Goal: Information Seeking & Learning: Check status

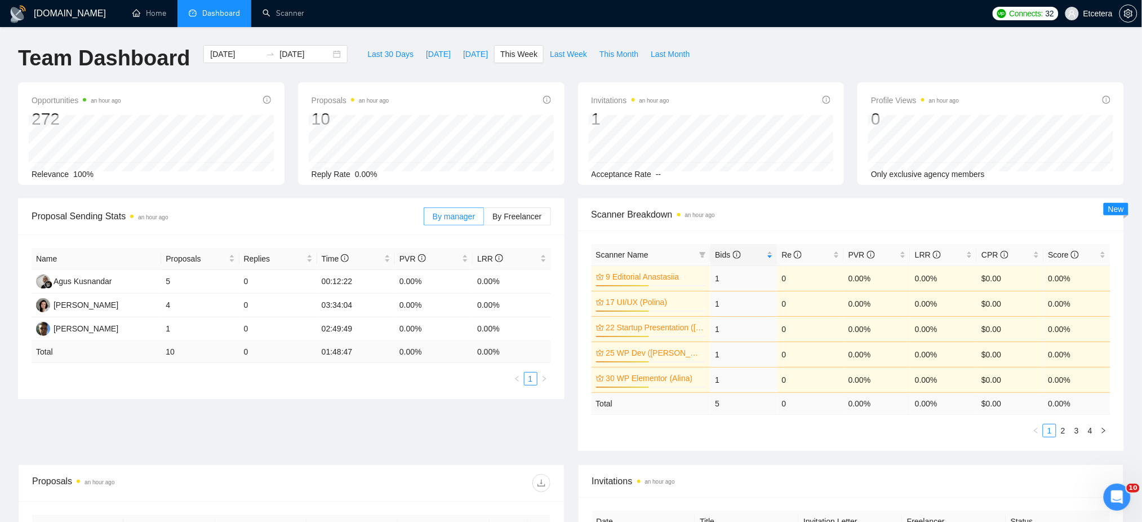
scroll to position [2718, 0]
click at [565, 57] on span "Last Week" at bounding box center [568, 54] width 37 height 12
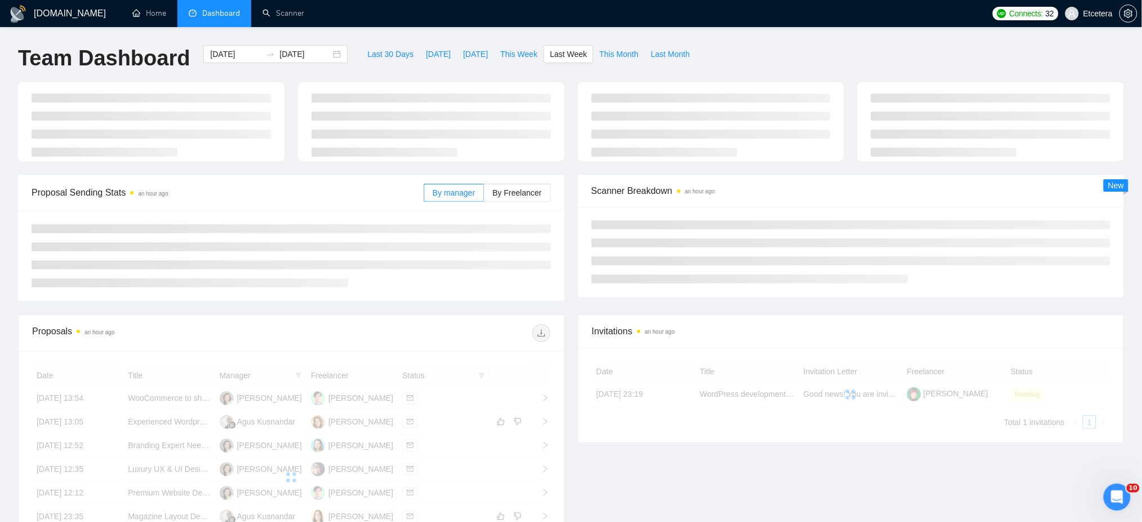
type input "[DATE]"
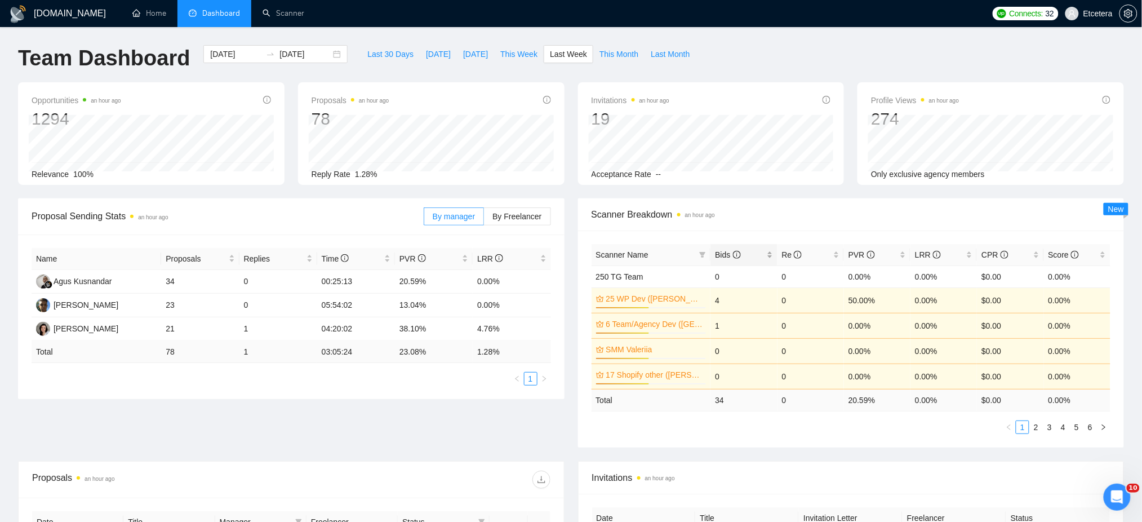
click at [770, 251] on div "Bids" at bounding box center [743, 255] width 57 height 12
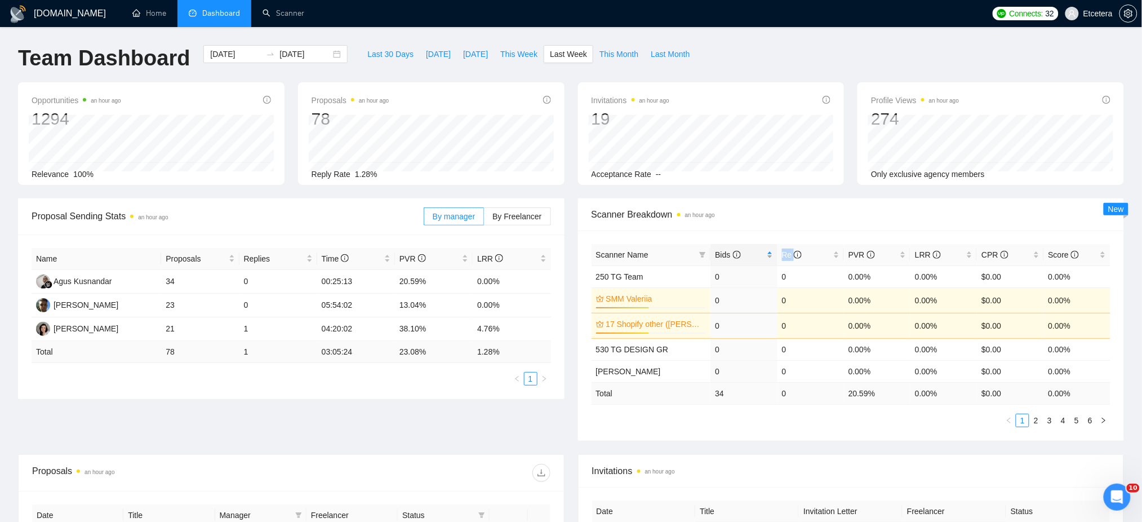
click at [769, 251] on div "Bids" at bounding box center [743, 255] width 57 height 12
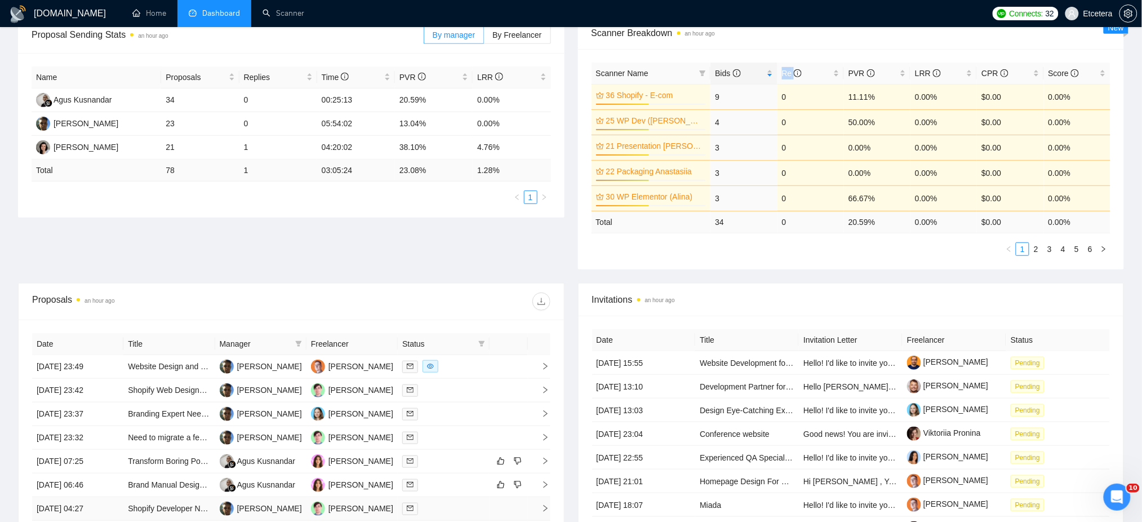
scroll to position [375, 0]
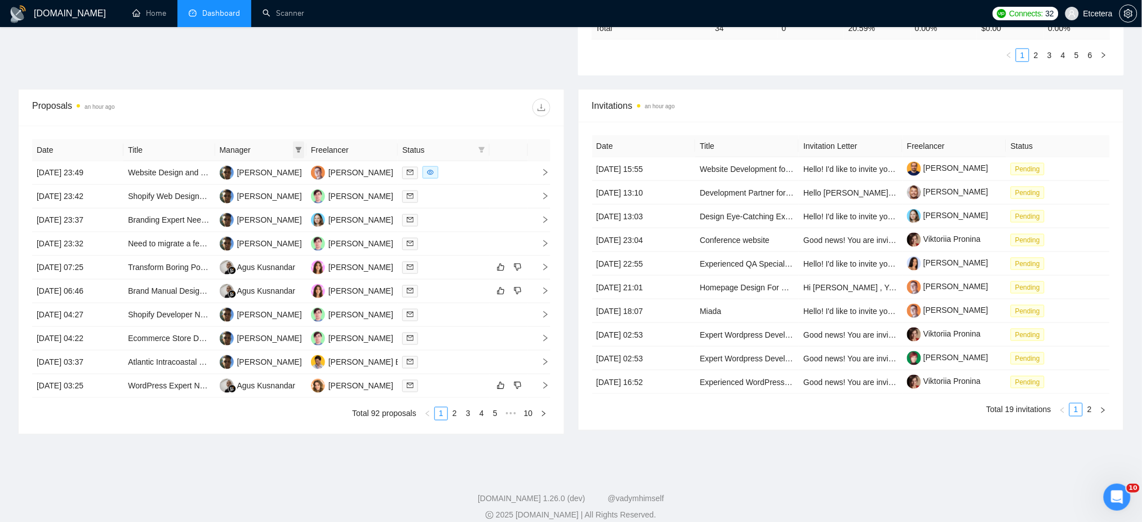
click at [299, 152] on icon "filter" at bounding box center [299, 150] width 6 height 6
click at [254, 175] on span "[PERSON_NAME]" at bounding box center [261, 171] width 65 height 9
checkbox input "true"
click at [330, 113] on div at bounding box center [420, 108] width 259 height 18
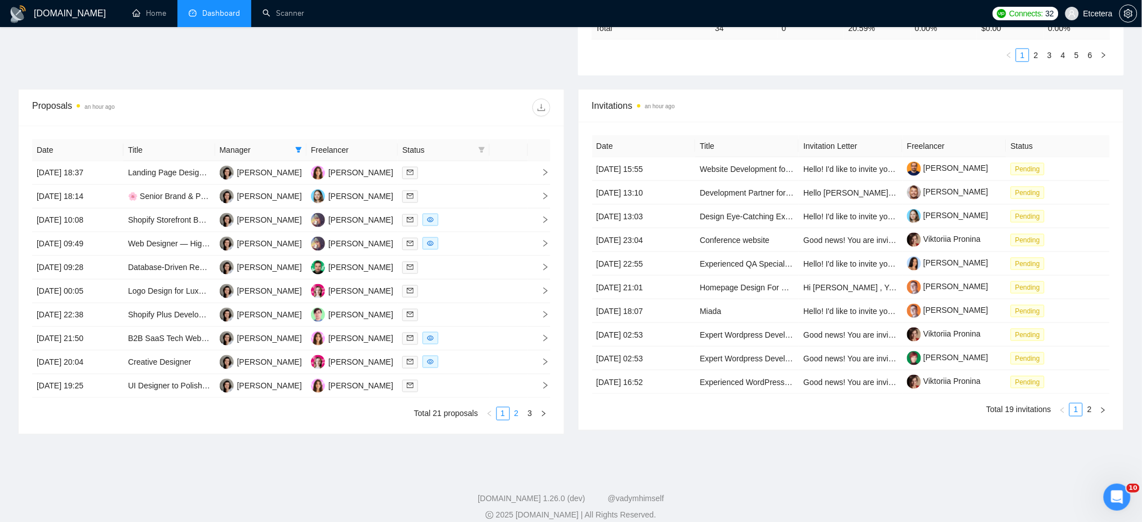
click at [519, 417] on link "2" at bounding box center [517, 413] width 12 height 12
click at [530, 417] on link "3" at bounding box center [530, 413] width 12 height 12
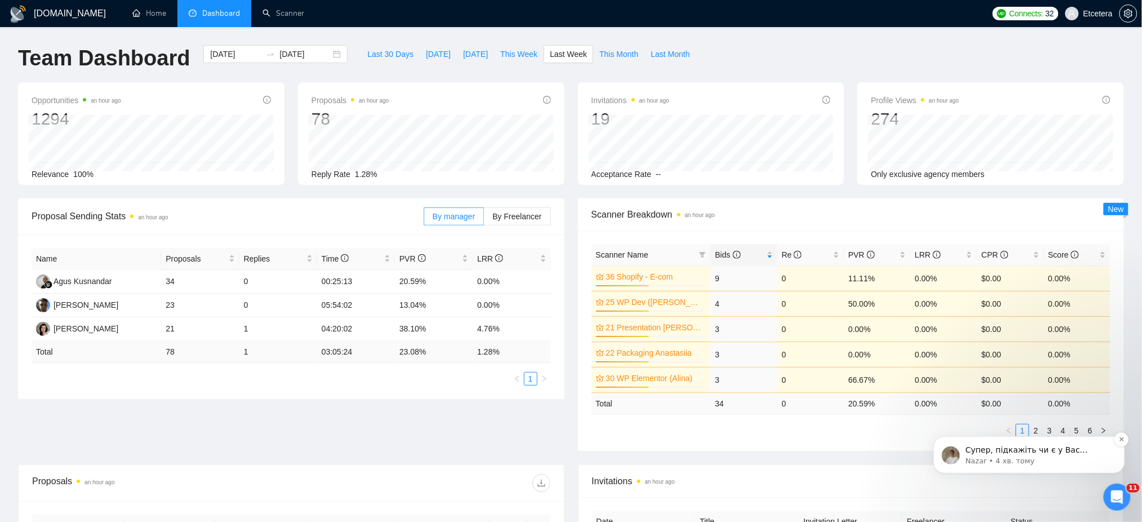
click at [1069, 461] on p "Nazar • 4 хв. тому" at bounding box center [1037, 460] width 145 height 10
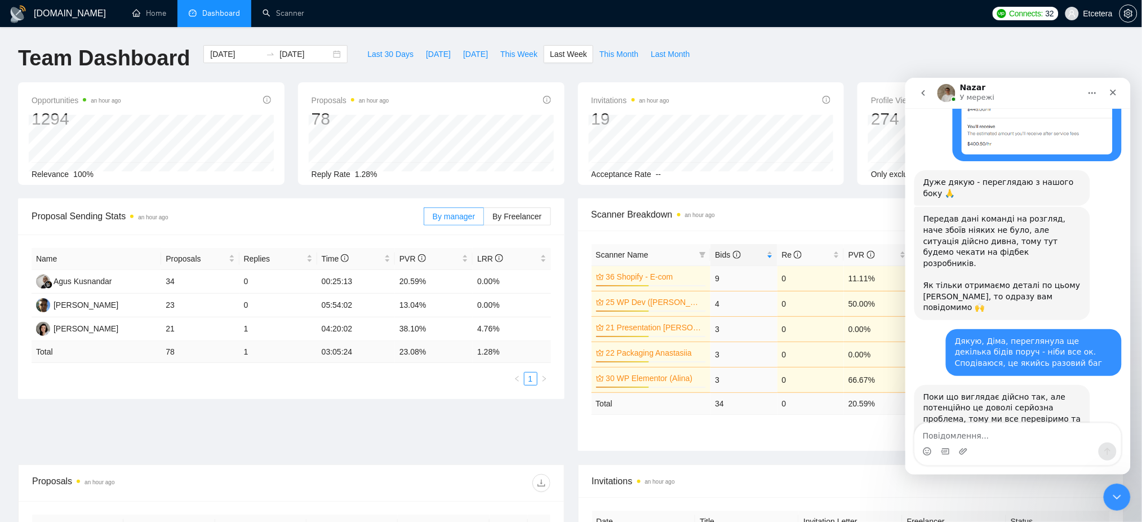
scroll to position [2781, 0]
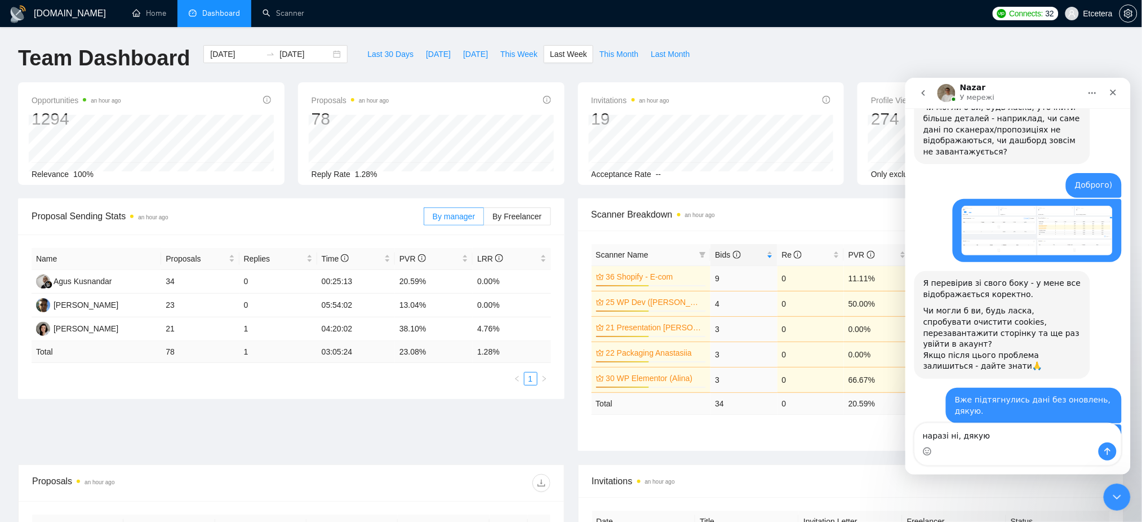
type textarea "наразі ні, дякую!"
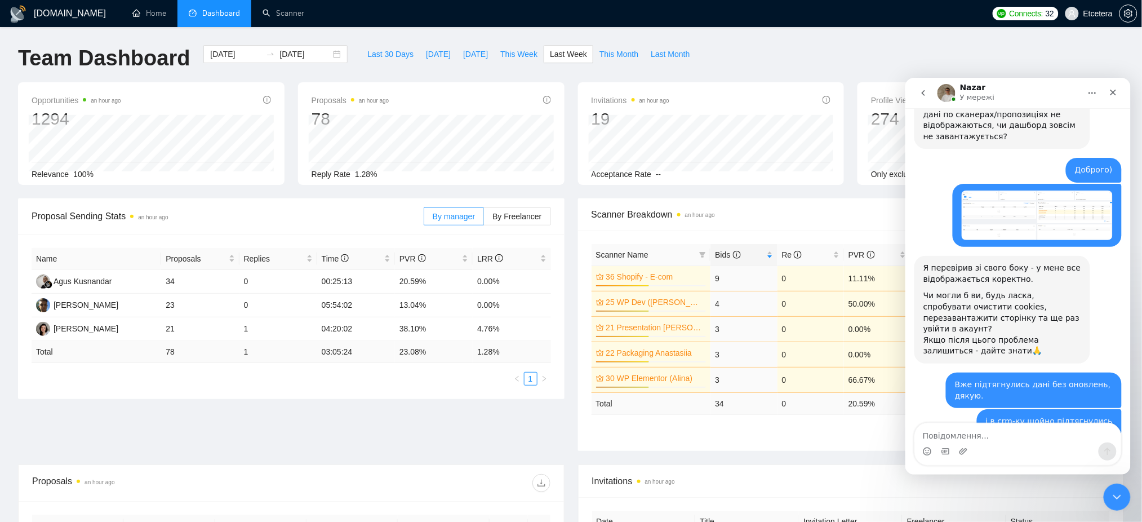
click at [772, 55] on div "Team Dashboard 2025-08-18 2025-08-24 Last 30 Days Today Yesterday This Week Las…" at bounding box center [571, 63] width 1120 height 37
click at [1122, 491] on div "Закрити програму для спілкування Intercom" at bounding box center [1115, 495] width 27 height 27
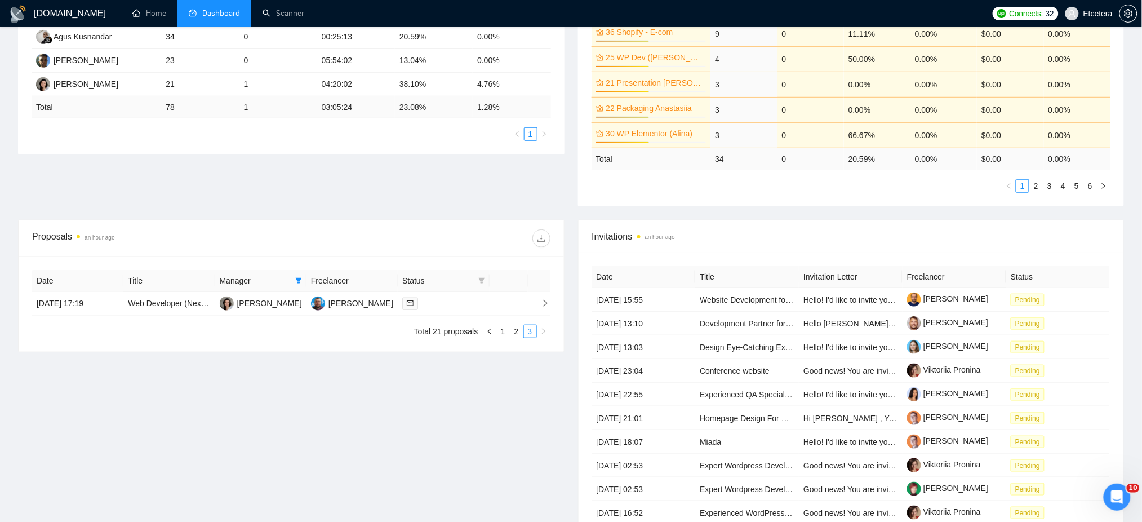
scroll to position [384, 0]
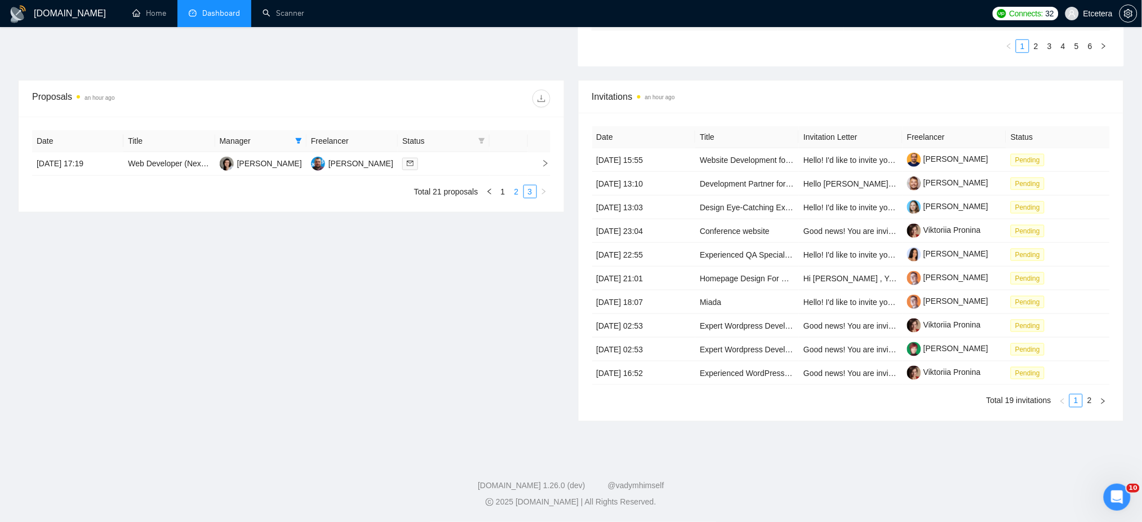
click at [516, 190] on link "2" at bounding box center [517, 191] width 12 height 12
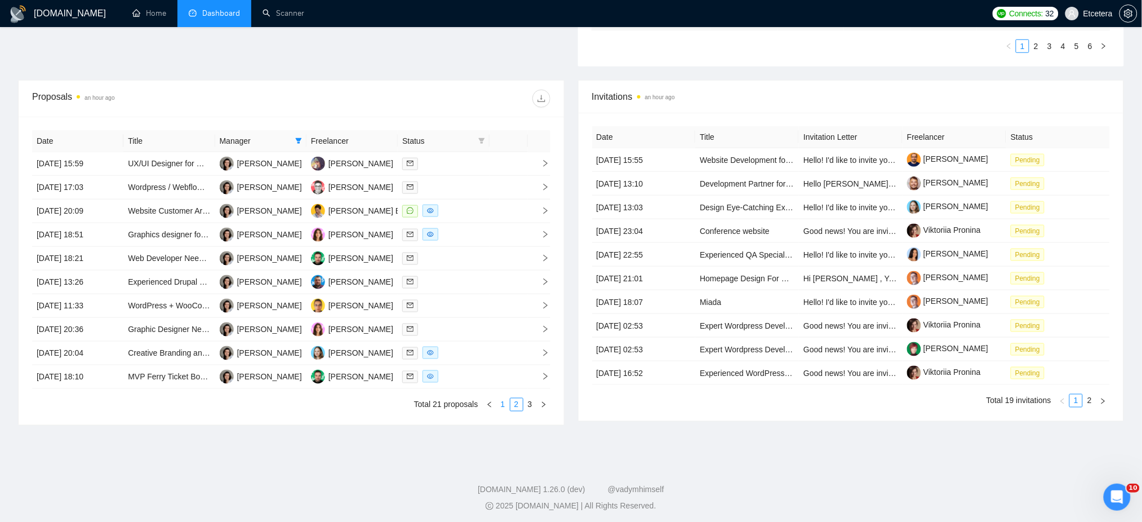
click at [505, 407] on link "1" at bounding box center [503, 404] width 12 height 12
click at [528, 406] on link "3" at bounding box center [530, 404] width 12 height 12
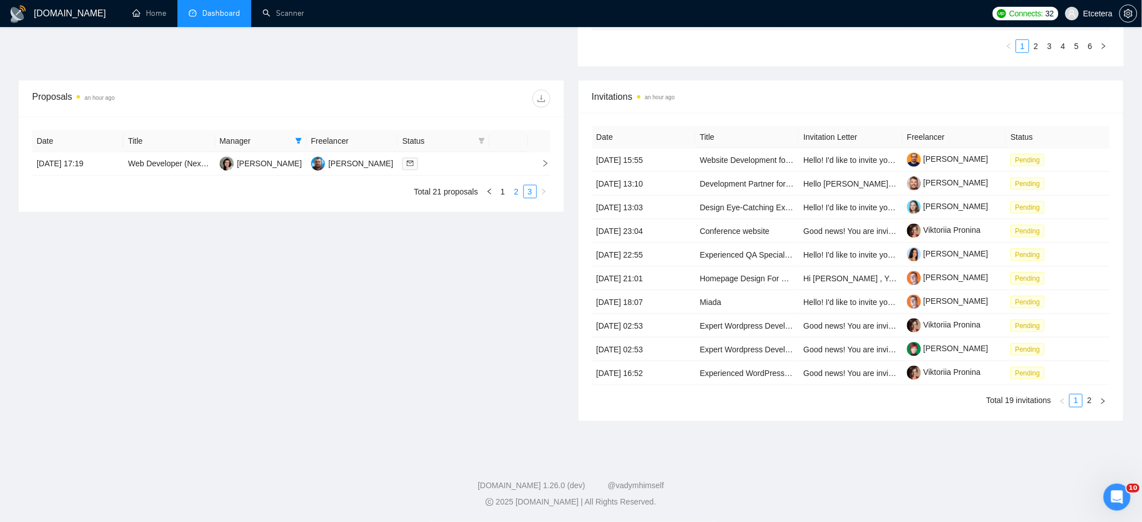
click at [517, 194] on link "2" at bounding box center [517, 191] width 12 height 12
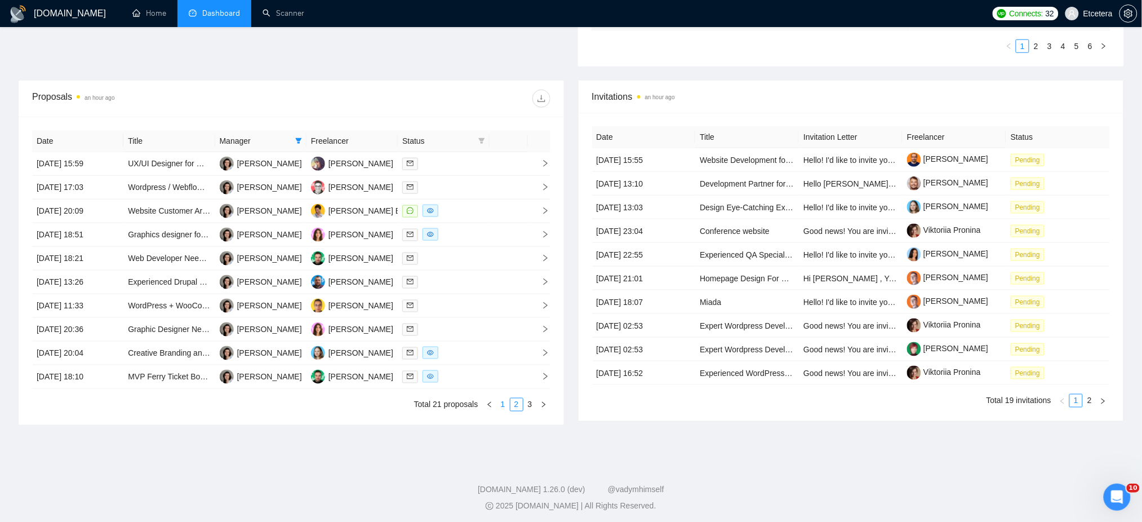
click at [504, 403] on link "1" at bounding box center [503, 404] width 12 height 12
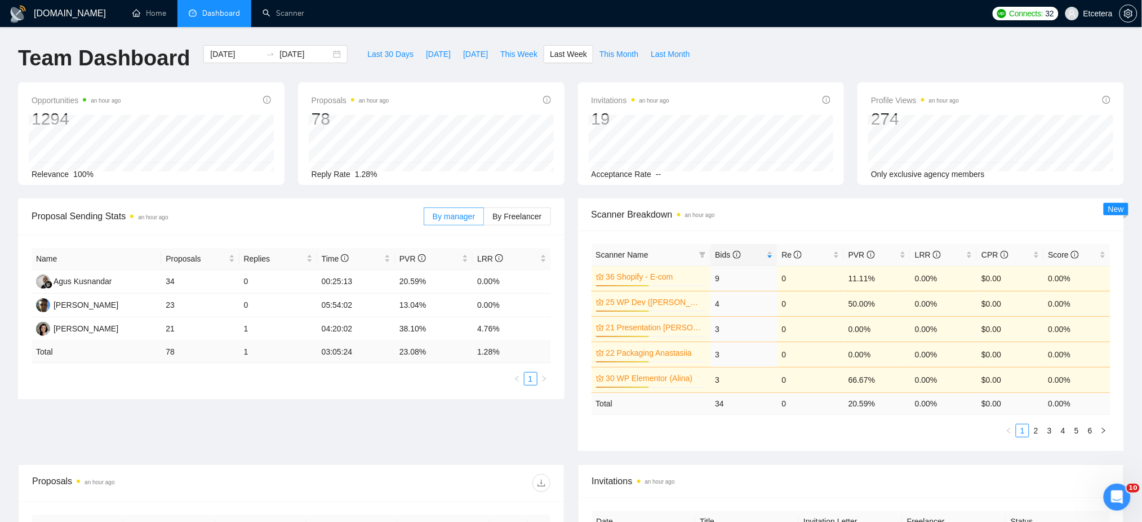
scroll to position [375, 0]
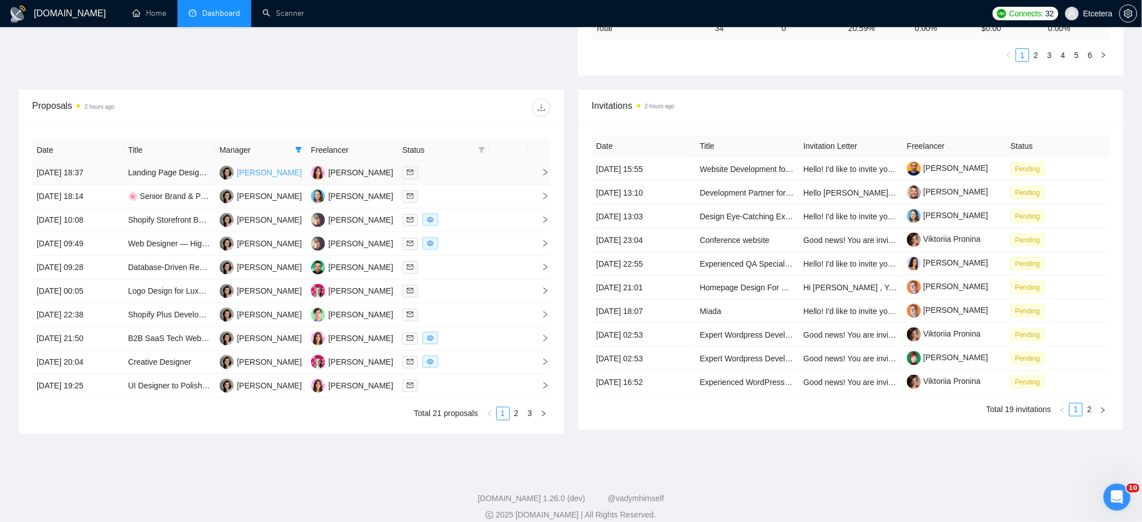
drag, startPoint x: 295, startPoint y: 151, endPoint x: 295, endPoint y: 170, distance: 19.2
click at [295, 151] on icon "filter" at bounding box center [298, 150] width 7 height 7
click at [246, 226] on span "Agus Kusnandar" at bounding box center [269, 225] width 59 height 9
checkbox input "true"
click at [260, 161] on ul "Tatyana Tymofieieva Anton Pivnyk Anna Markos Agus Kusnandar" at bounding box center [257, 199] width 97 height 77
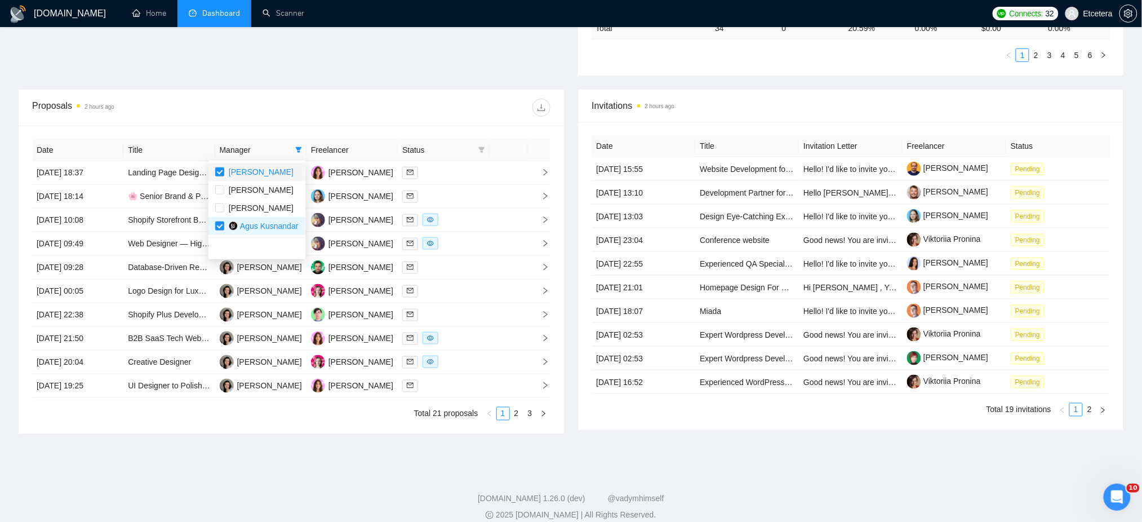
click at [264, 171] on span "[PERSON_NAME]" at bounding box center [261, 171] width 65 height 9
checkbox input "false"
click at [339, 124] on div "Proposals 2 hours ago" at bounding box center [291, 108] width 519 height 36
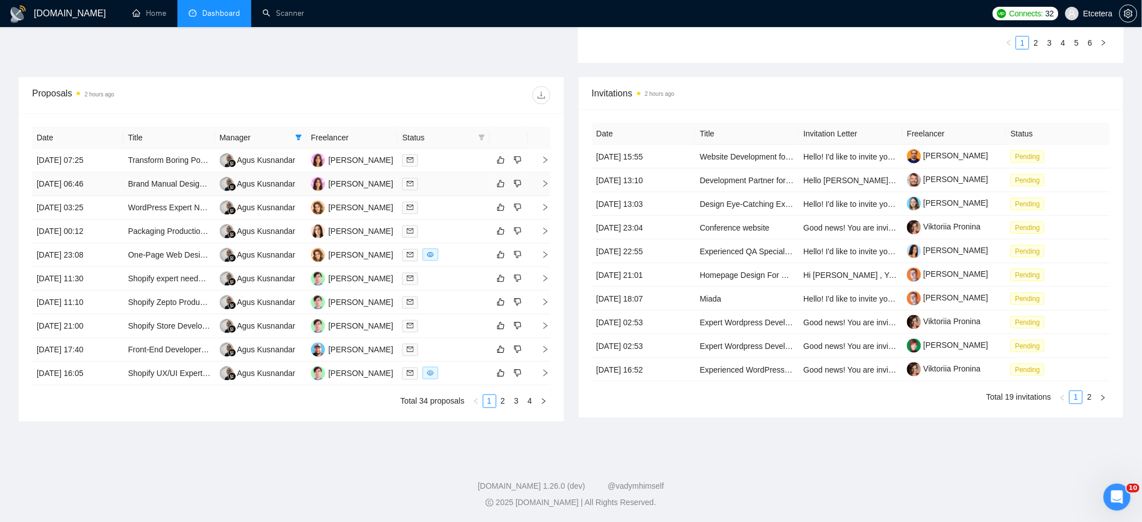
scroll to position [388, 0]
click at [502, 401] on link "2" at bounding box center [503, 401] width 12 height 12
click at [513, 403] on link "3" at bounding box center [517, 401] width 12 height 12
click at [528, 405] on link "4" at bounding box center [530, 401] width 12 height 12
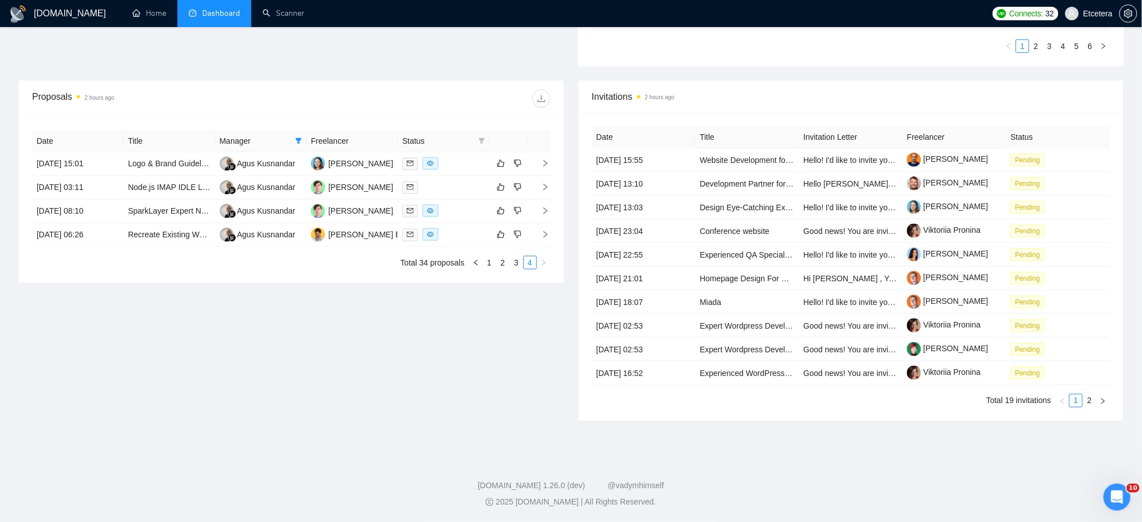
scroll to position [384, 0]
click at [484, 268] on link "1" at bounding box center [490, 262] width 12 height 12
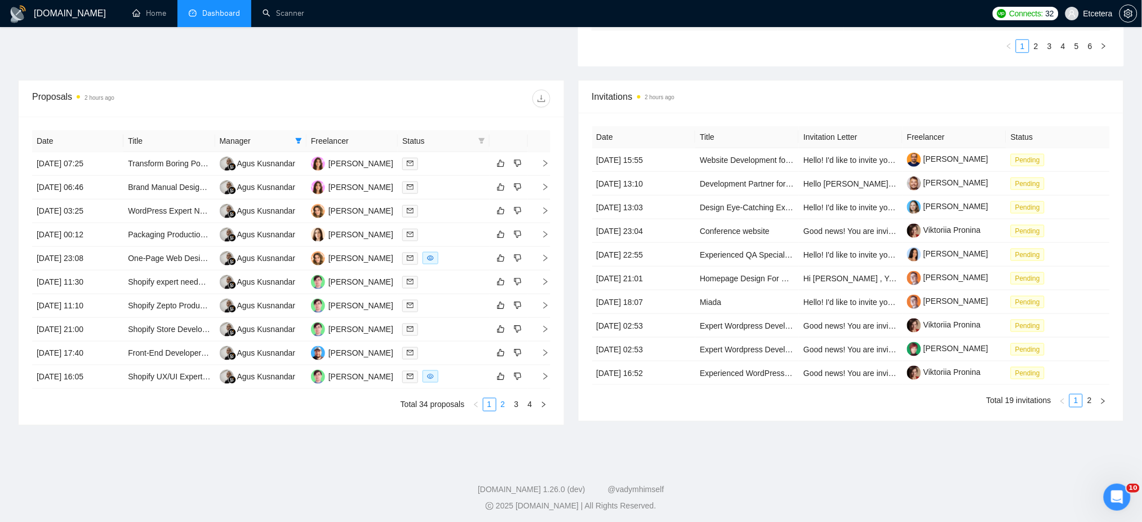
click at [502, 406] on link "2" at bounding box center [503, 404] width 12 height 12
click at [517, 406] on link "3" at bounding box center [517, 404] width 12 height 12
click at [532, 401] on link "4" at bounding box center [530, 404] width 12 height 12
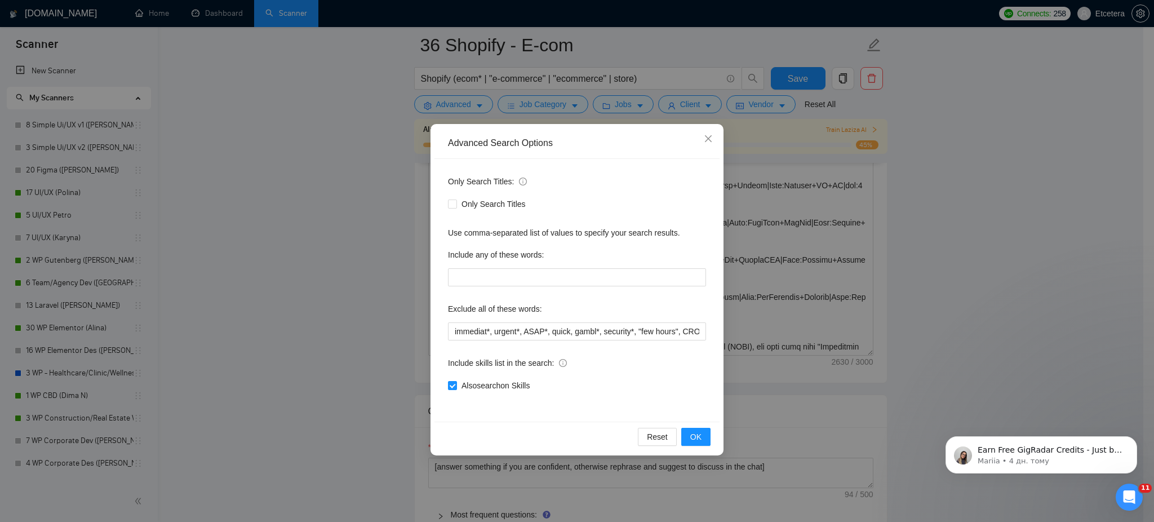
scroll to position [70, 0]
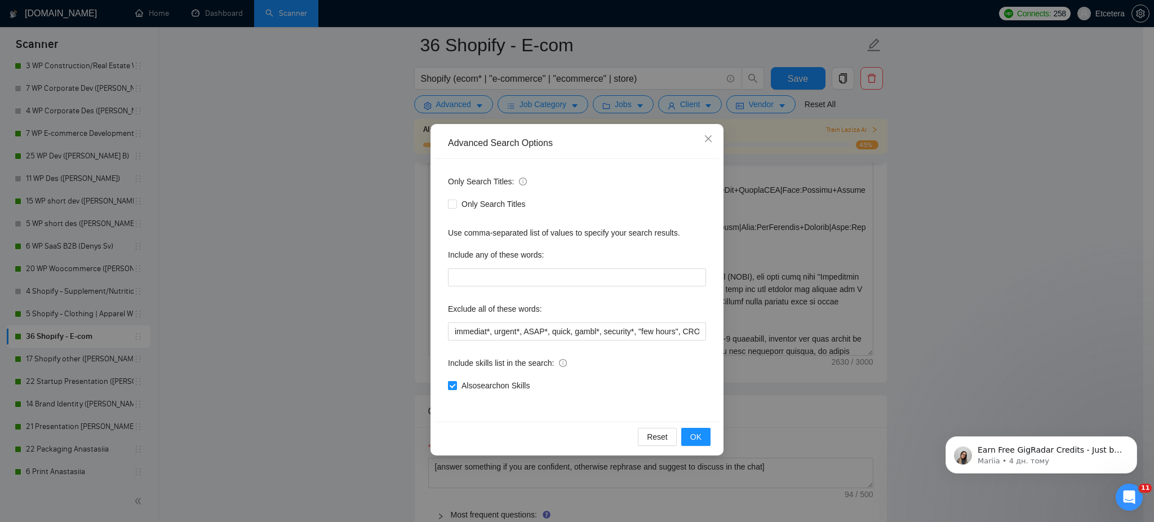
click at [854, 181] on div "Advanced Search Options Only Search Titles: Only Search Titles Use comma-separa…" at bounding box center [577, 261] width 1154 height 522
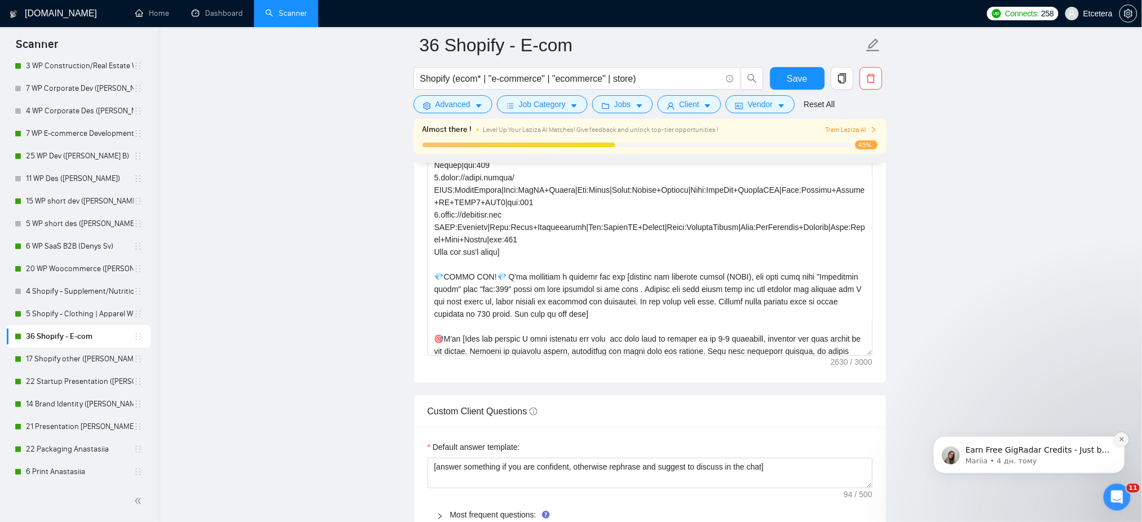
click at [1116, 438] on button "Dismiss notification" at bounding box center [1121, 439] width 15 height 15
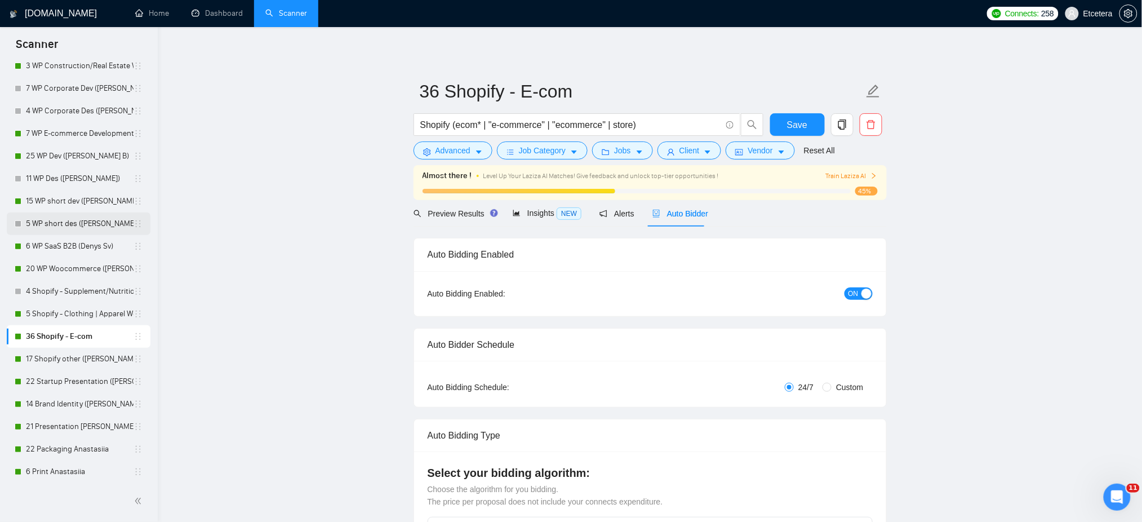
scroll to position [0, 0]
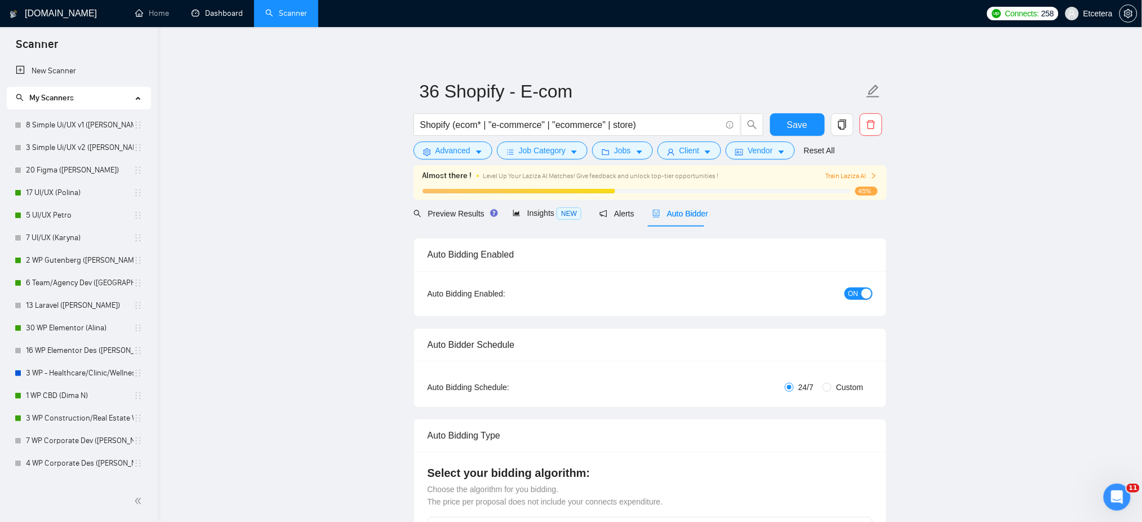
drag, startPoint x: 221, startPoint y: 8, endPoint x: 255, endPoint y: 30, distance: 40.3
click at [221, 10] on link "Dashboard" at bounding box center [217, 13] width 51 height 10
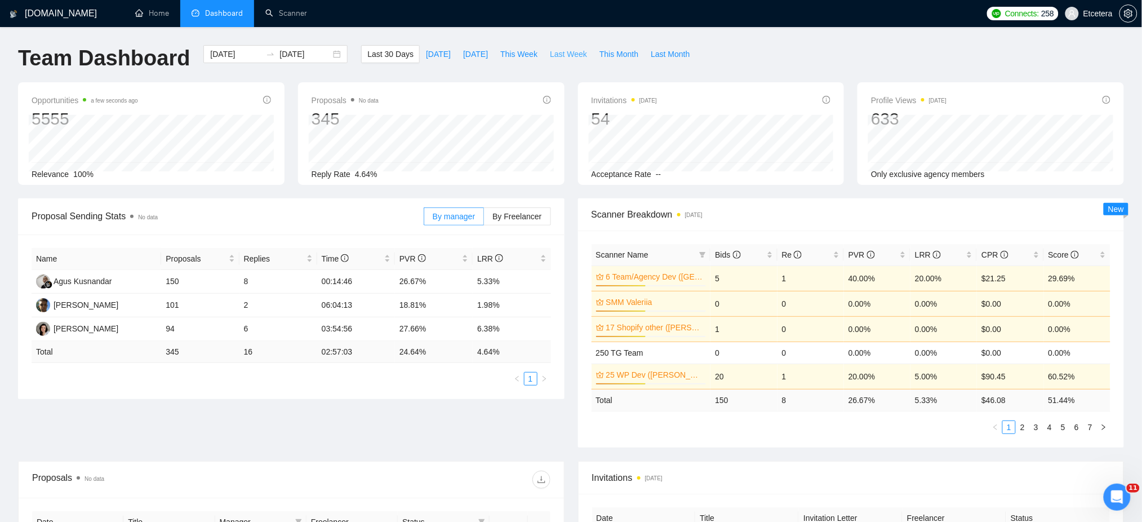
click at [561, 54] on span "Last Week" at bounding box center [568, 54] width 37 height 12
type input "[DATE]"
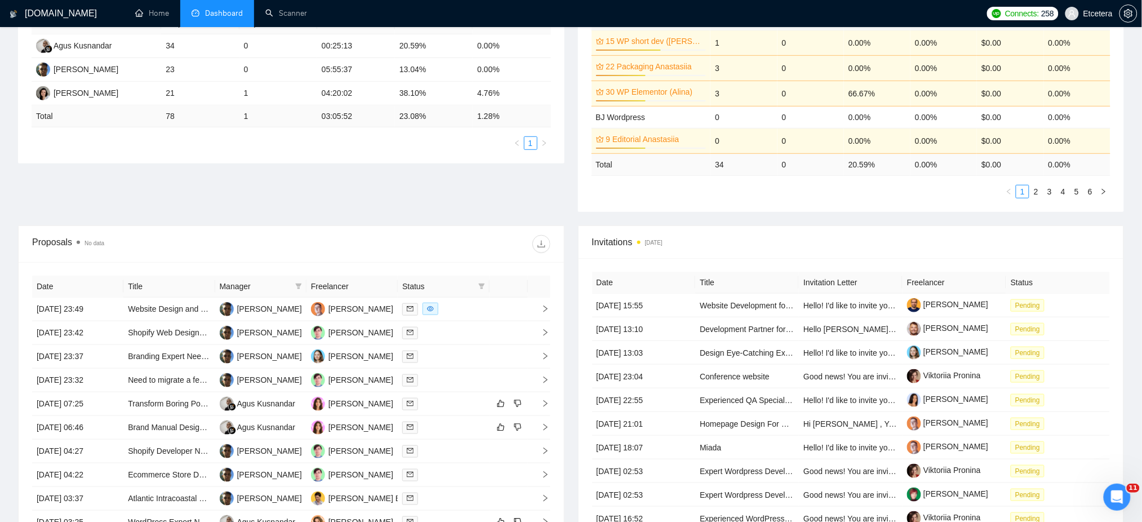
scroll to position [375, 0]
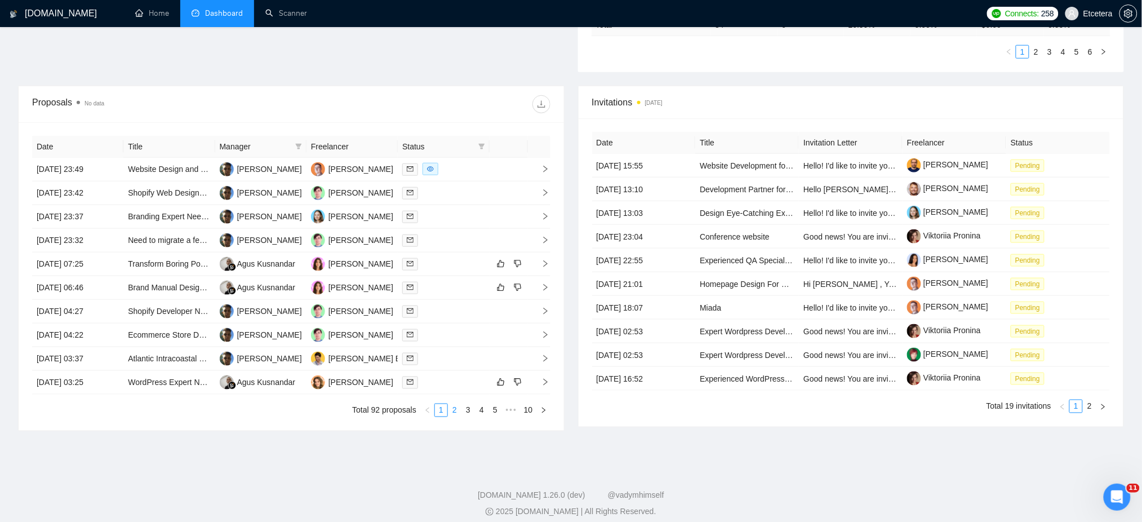
click at [455, 413] on link "2" at bounding box center [455, 410] width 12 height 12
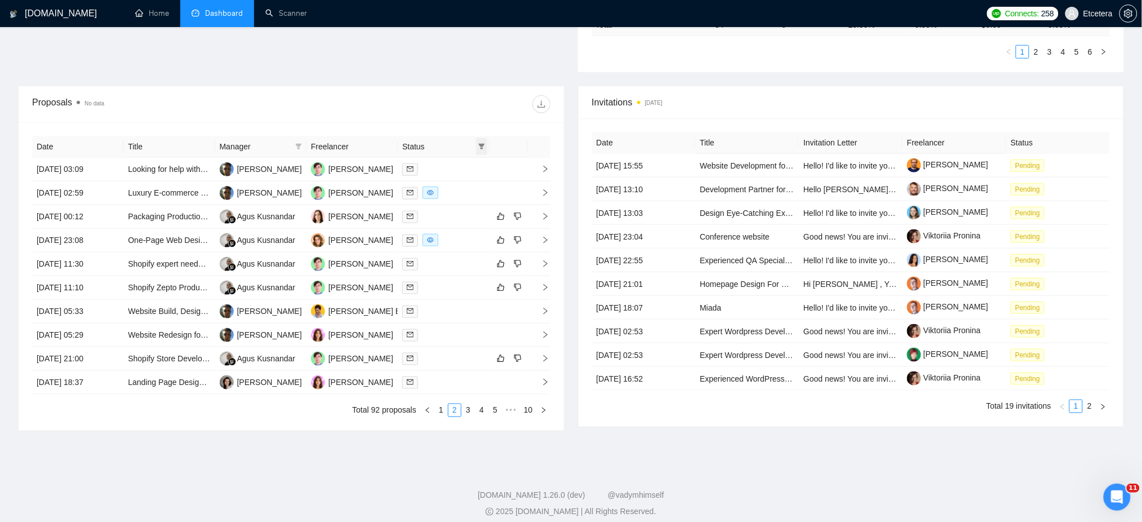
click at [480, 147] on icon "filter" at bounding box center [481, 146] width 7 height 7
click at [446, 186] on span "Sent" at bounding box center [446, 186] width 21 height 9
checkbox input "true"
click at [443, 144] on div "Date Title Manager Freelancer Status [DATE] 03:09 Looking for help with our Web…" at bounding box center [291, 276] width 519 height 281
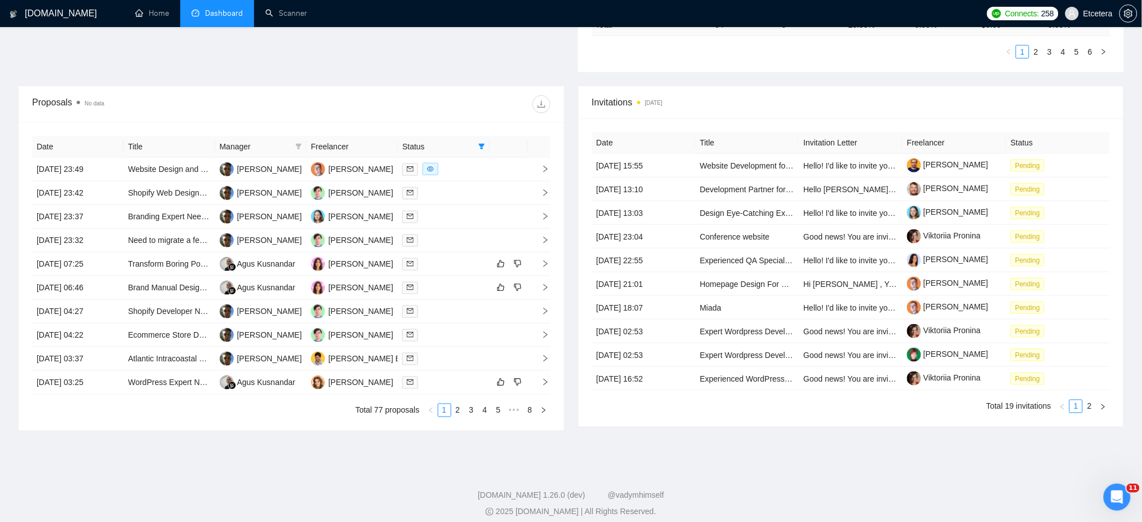
drag, startPoint x: 457, startPoint y: 410, endPoint x: 463, endPoint y: 413, distance: 6.1
click at [457, 410] on link "2" at bounding box center [458, 410] width 12 height 12
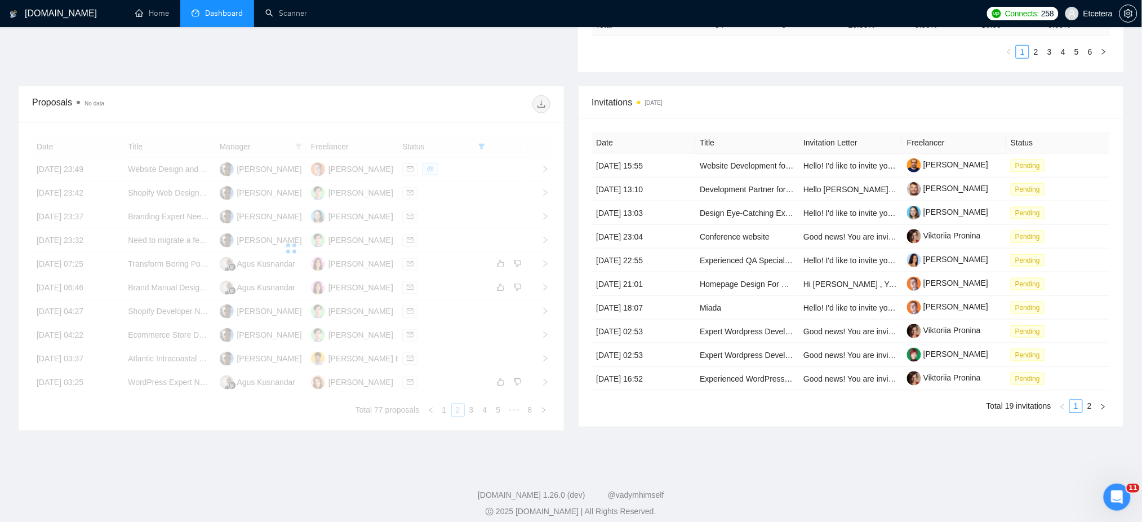
click at [471, 413] on div "Date Title Manager Freelancer Status [DATE] 23:49 Website Design and Developmen…" at bounding box center [291, 276] width 519 height 281
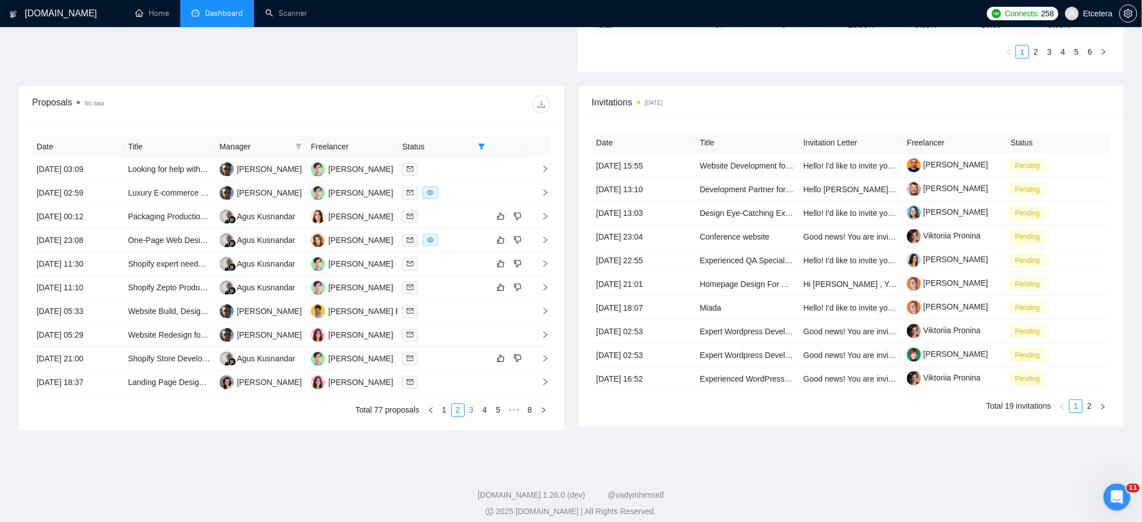
click at [470, 412] on link "3" at bounding box center [472, 410] width 12 height 12
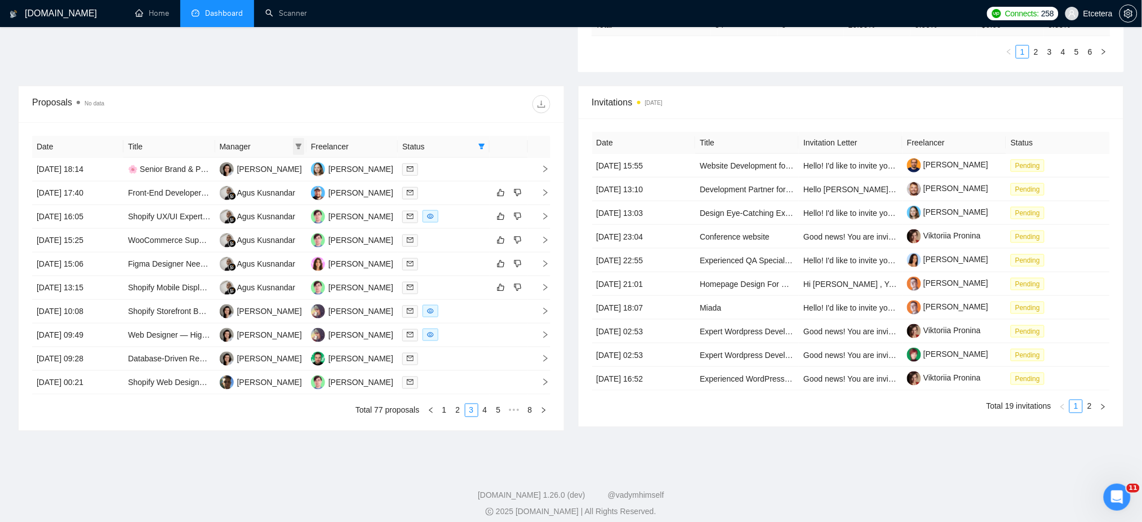
click at [304, 141] on span at bounding box center [298, 146] width 11 height 17
click at [251, 187] on span "Agus Kusnandar" at bounding box center [270, 186] width 59 height 9
checkbox input "true"
click at [312, 117] on div "Proposals No data" at bounding box center [291, 104] width 519 height 36
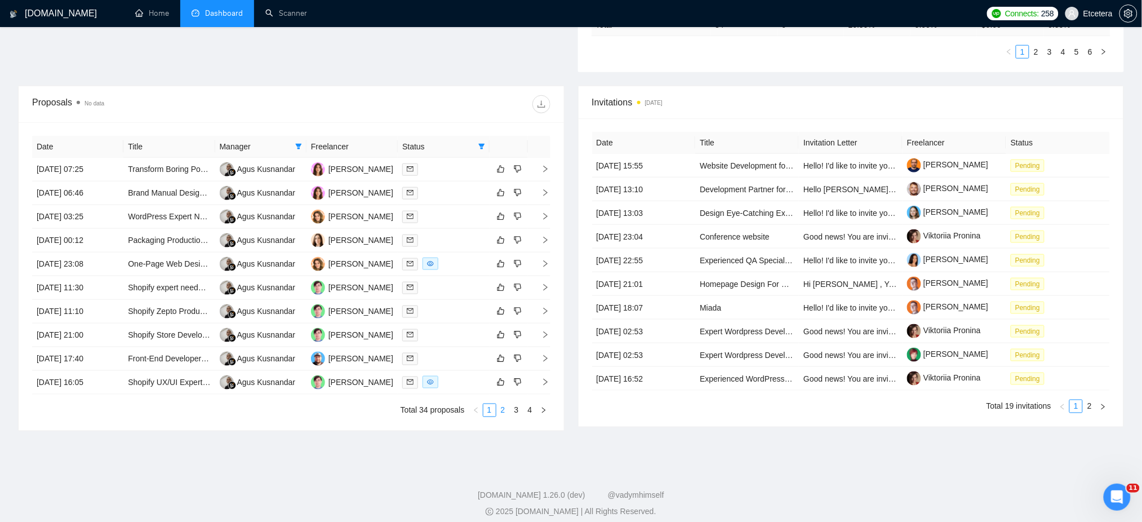
click at [502, 411] on link "2" at bounding box center [503, 410] width 12 height 12
click at [513, 413] on link "3" at bounding box center [517, 410] width 12 height 12
click at [527, 409] on link "4" at bounding box center [530, 410] width 12 height 12
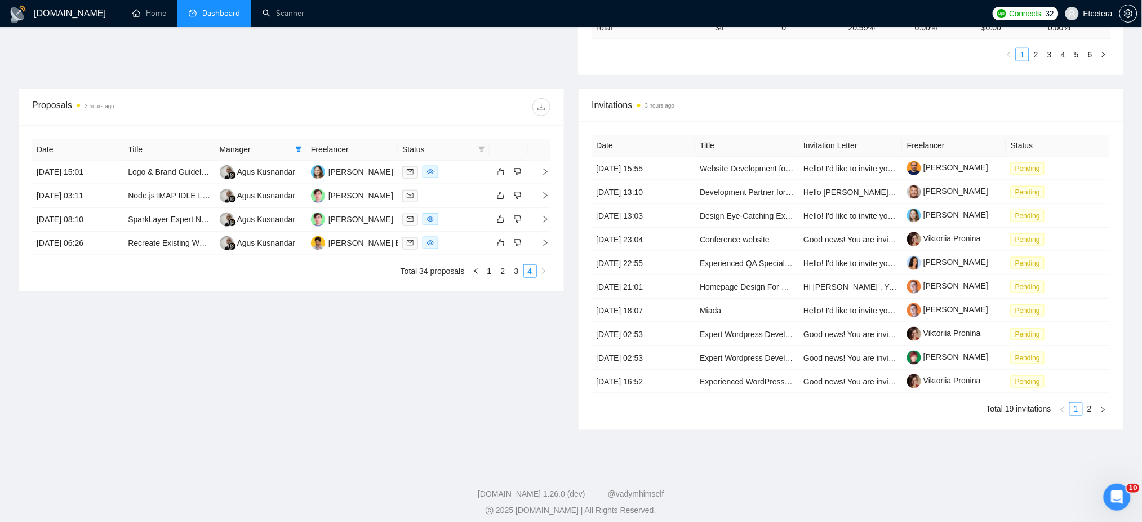
scroll to position [384, 0]
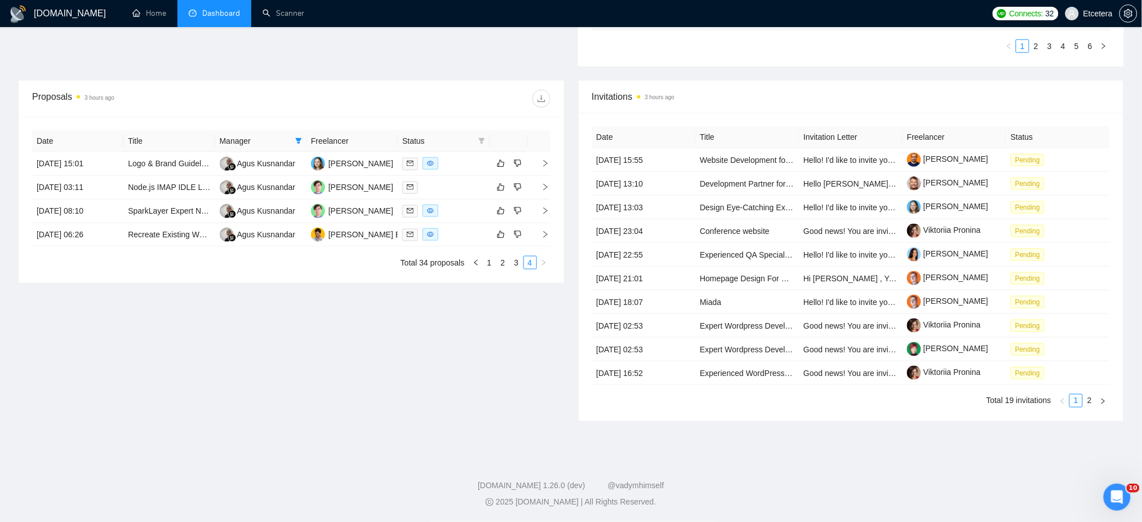
click at [1088, 404] on link "2" at bounding box center [1090, 401] width 12 height 12
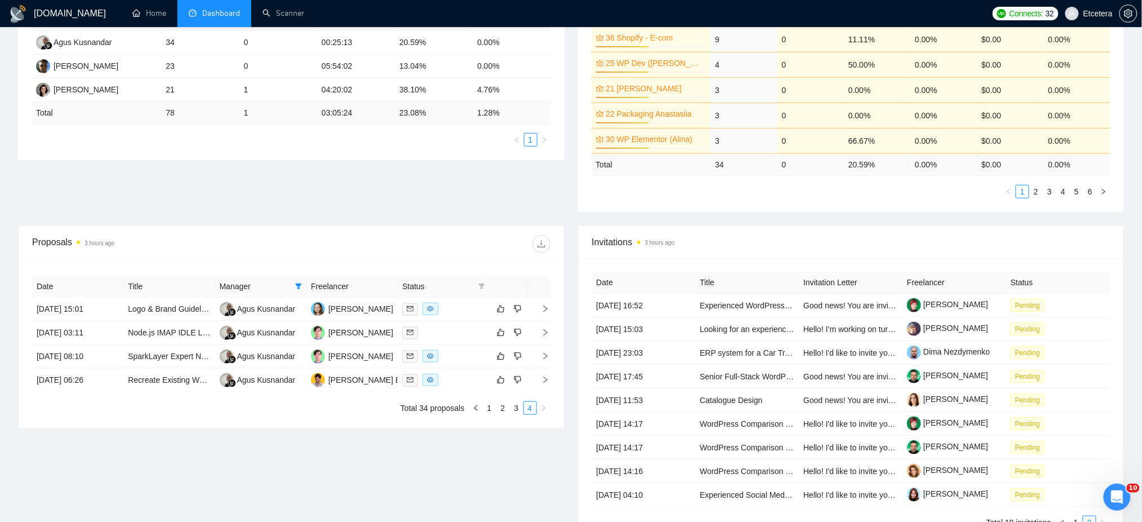
scroll to position [0, 0]
